Goal: Transaction & Acquisition: Download file/media

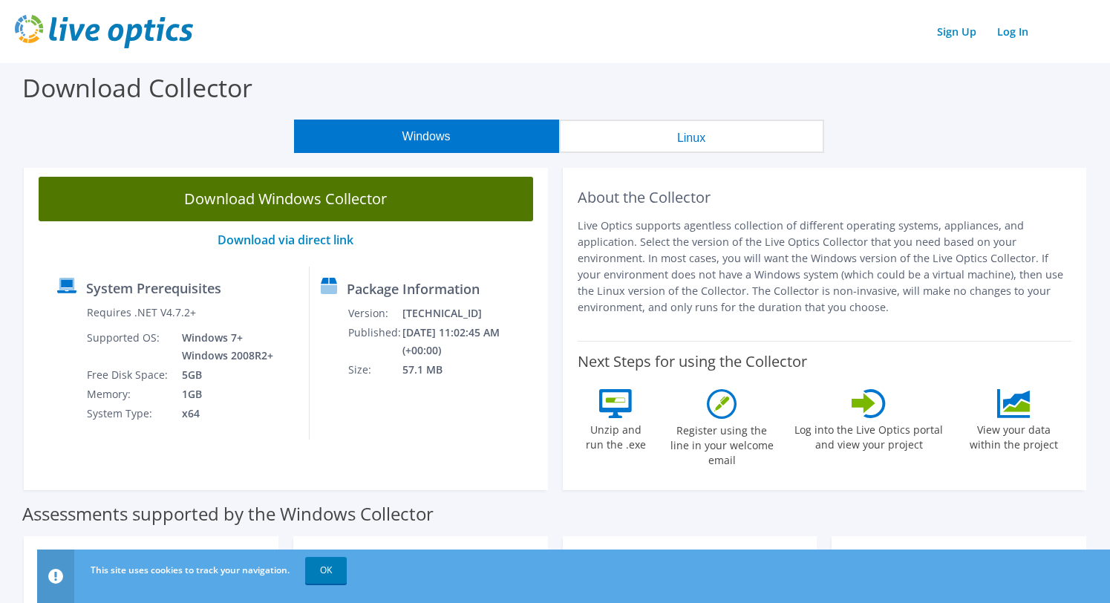
click at [298, 203] on link "Download Windows Collector" at bounding box center [286, 199] width 495 height 45
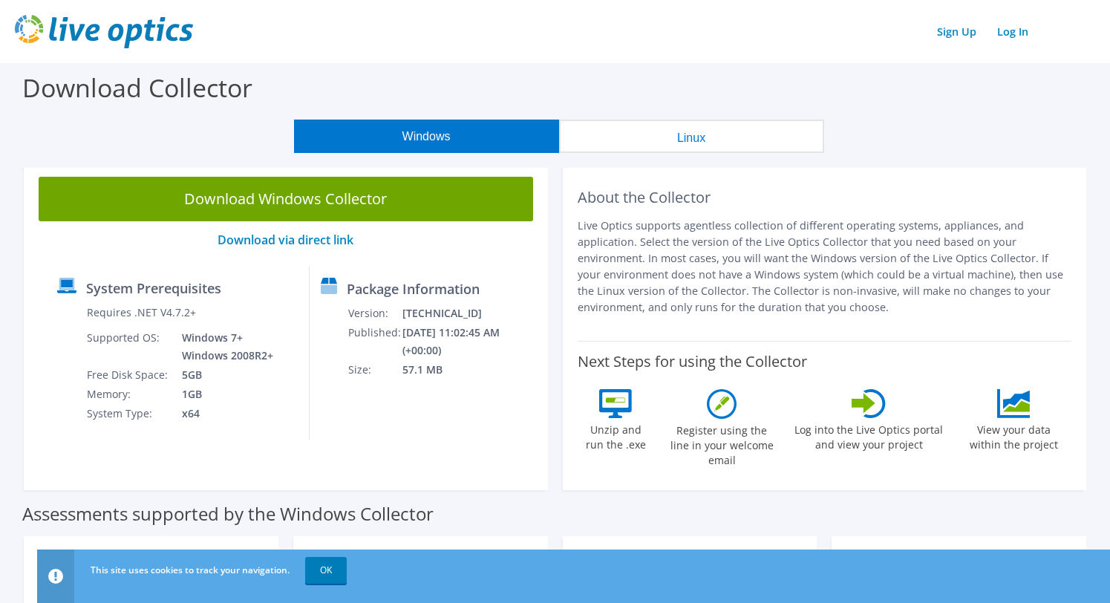
click at [684, 142] on button "Linux" at bounding box center [691, 136] width 265 height 33
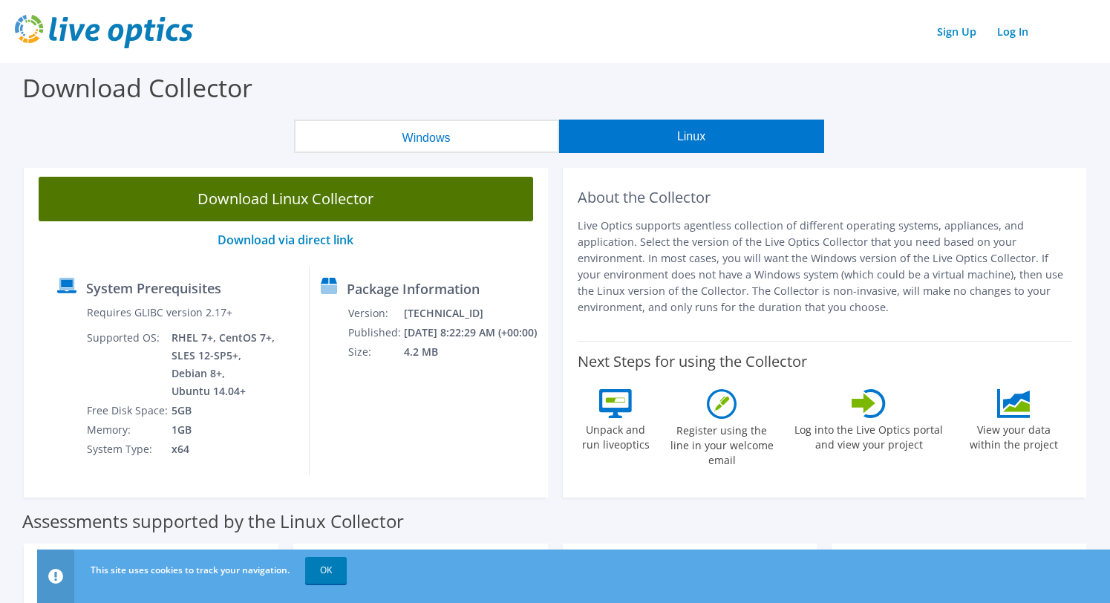
click at [301, 192] on link "Download Linux Collector" at bounding box center [286, 199] width 495 height 45
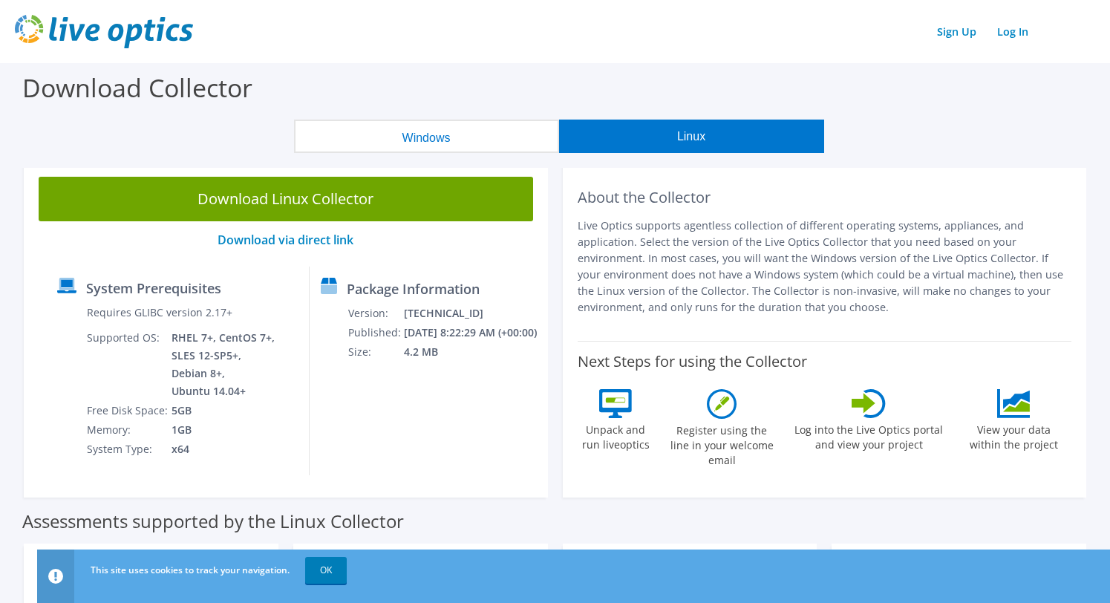
drag, startPoint x: 678, startPoint y: 241, endPoint x: 890, endPoint y: 308, distance: 221.9
click at [890, 307] on p "Live Optics supports agentless collection of different operating systems, appli…" at bounding box center [825, 267] width 495 height 98
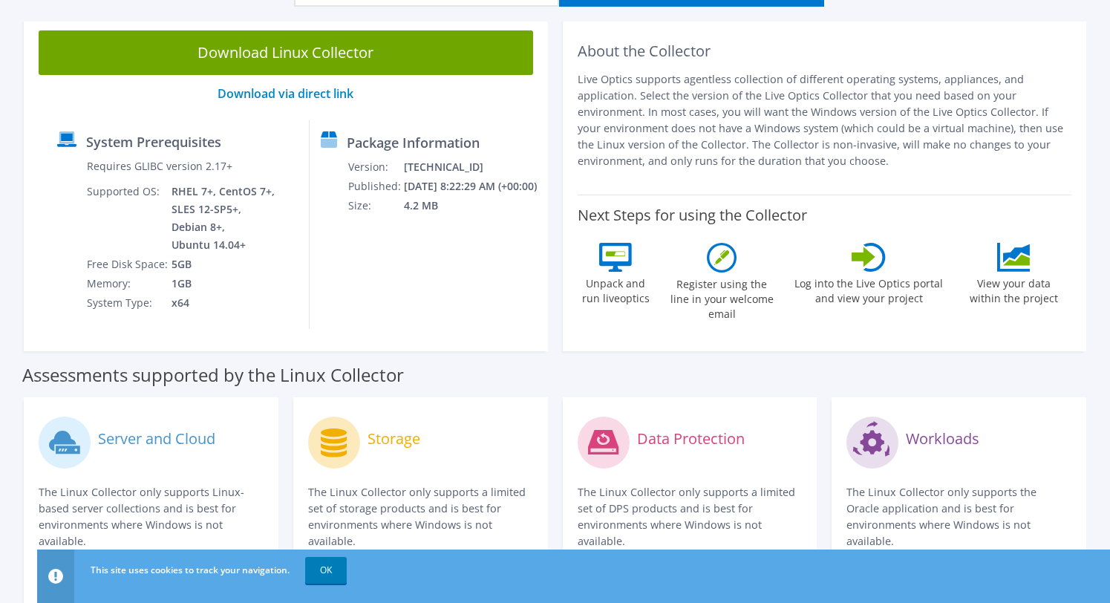
scroll to position [74, 0]
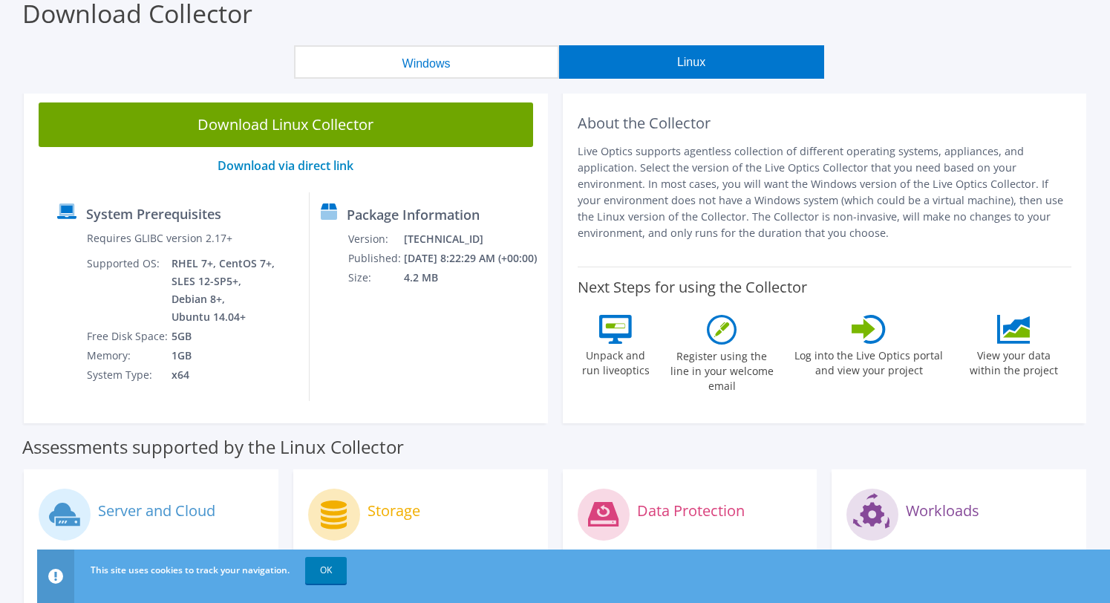
click at [447, 58] on button "Windows" at bounding box center [426, 61] width 265 height 33
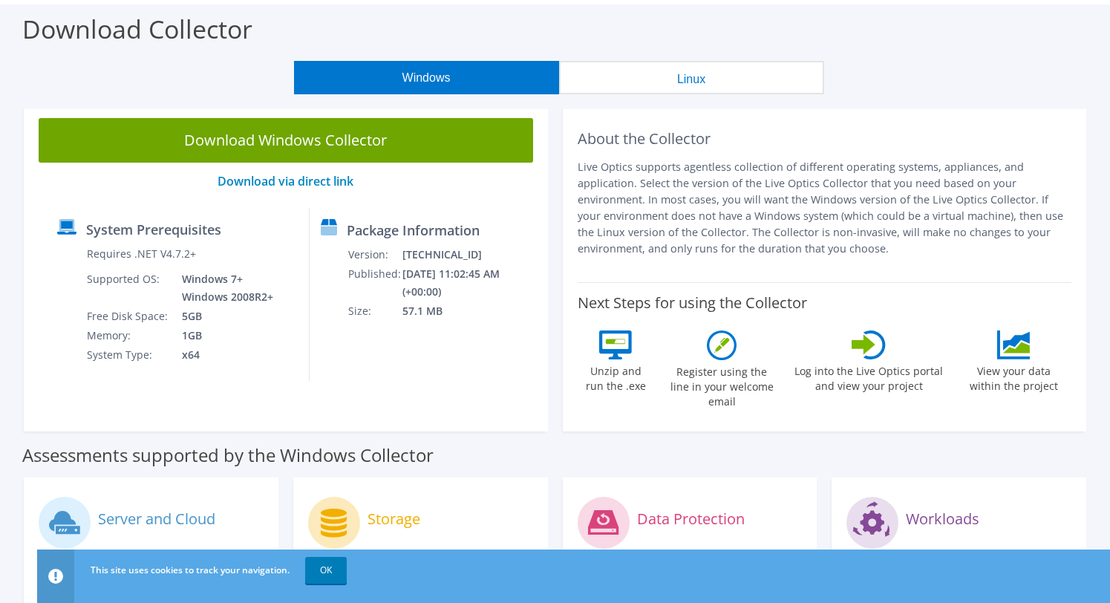
scroll to position [0, 0]
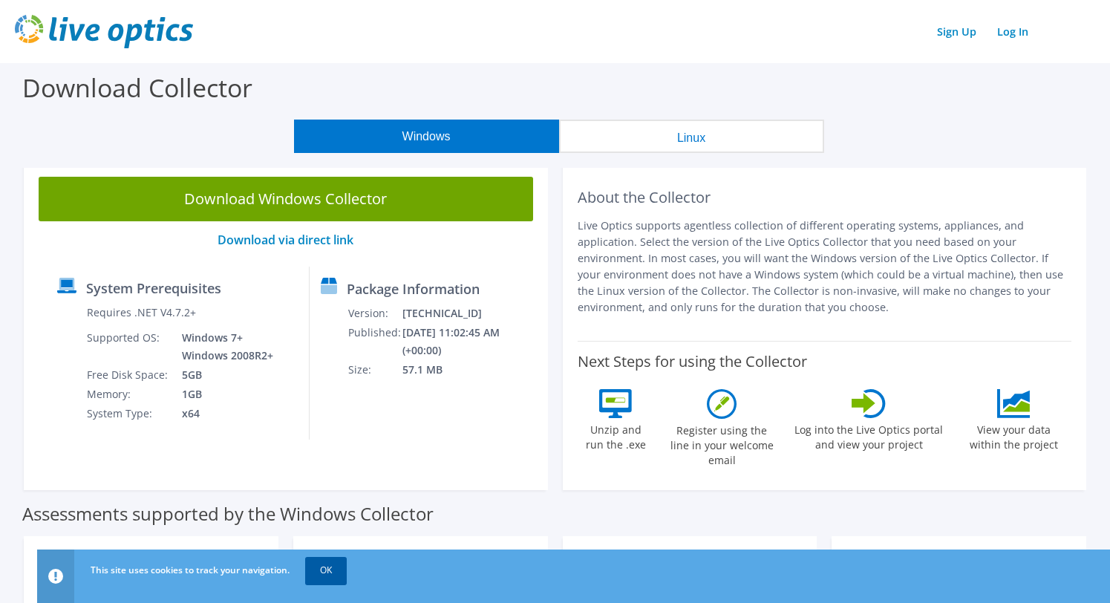
click at [326, 574] on link "OK" at bounding box center [326, 570] width 42 height 27
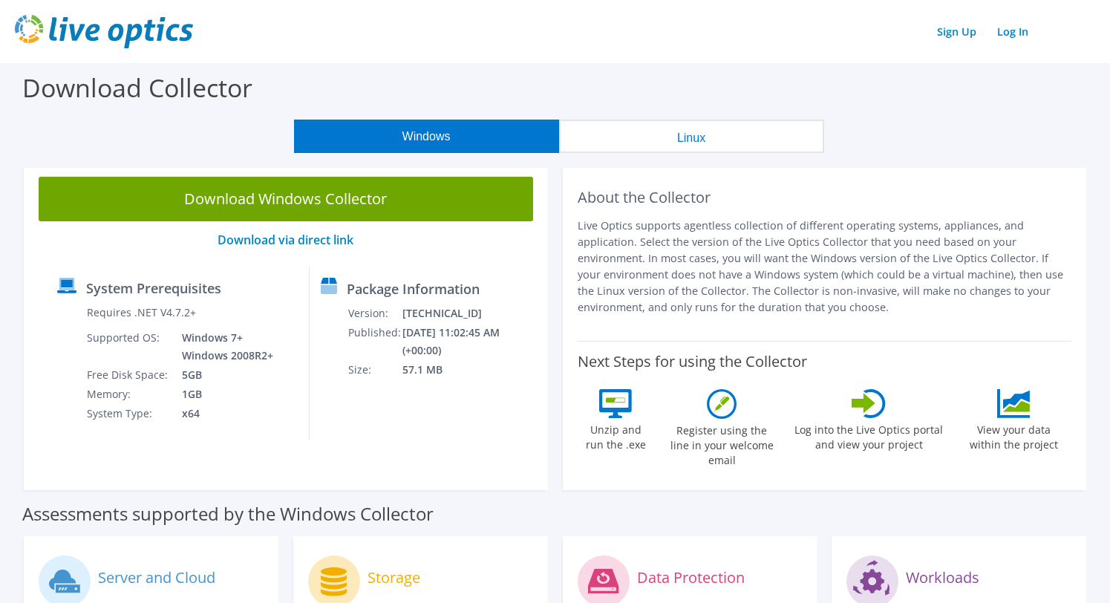
click at [672, 123] on button "Linux" at bounding box center [691, 136] width 265 height 33
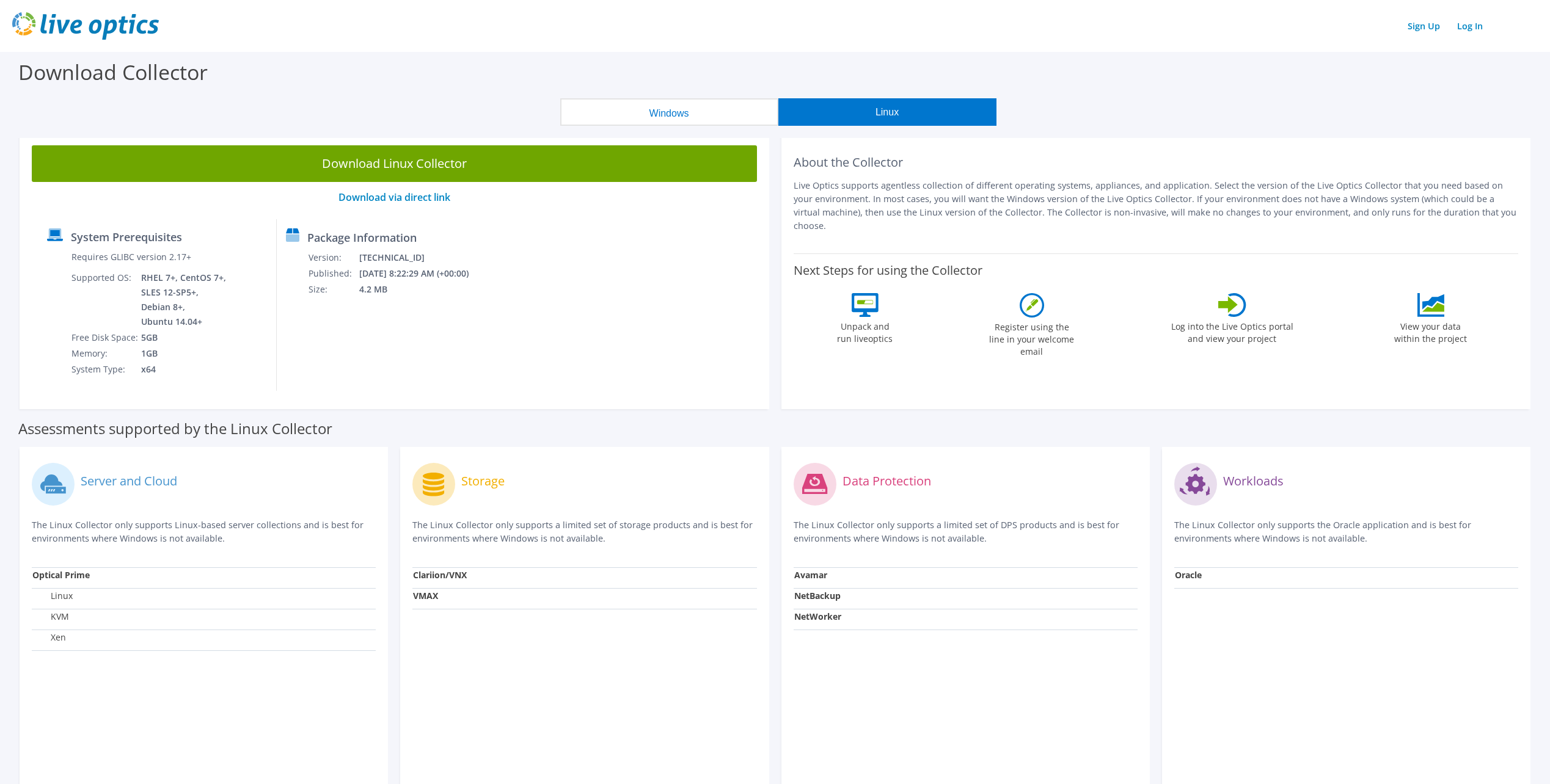
click at [748, 110] on button "Windows" at bounding box center [669, 112] width 218 height 27
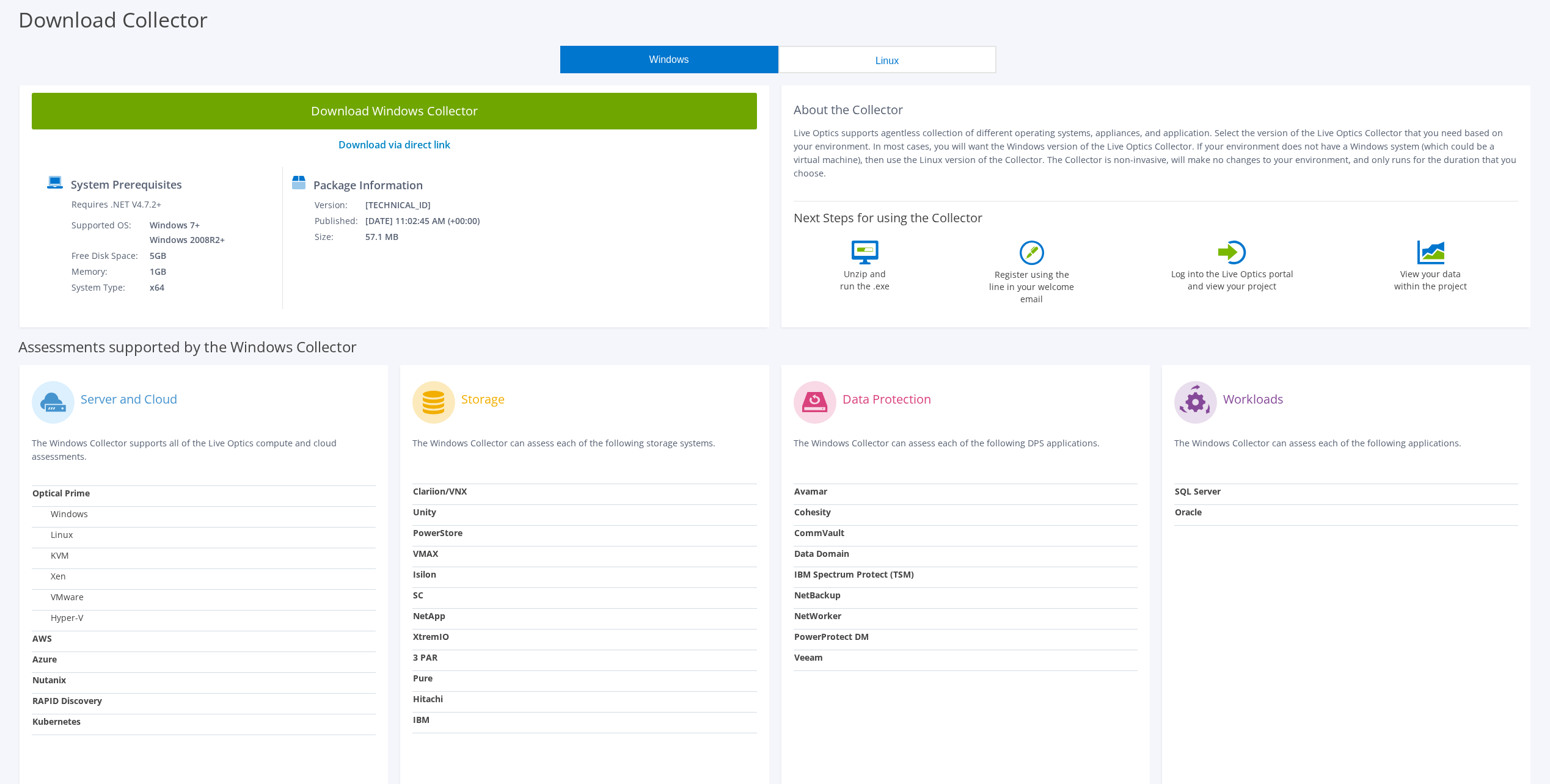
scroll to position [123, 0]
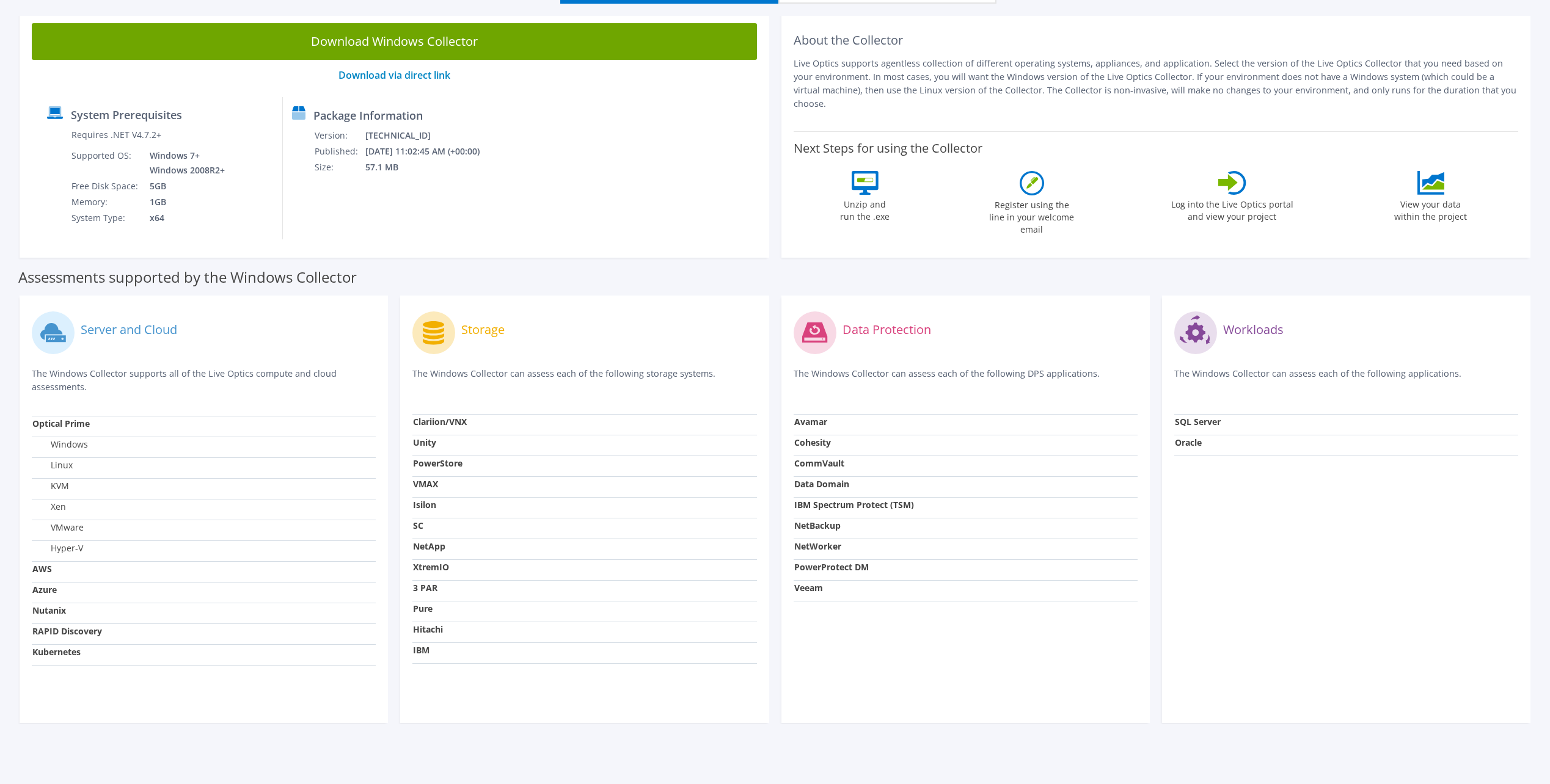
click at [70, 495] on label "VMware" at bounding box center [58, 527] width 51 height 12
drag, startPoint x: 77, startPoint y: 531, endPoint x: 51, endPoint y: 529, distance: 26.1
click at [51, 495] on td "VMware" at bounding box center [204, 531] width 344 height 21
